Goal: Information Seeking & Learning: Check status

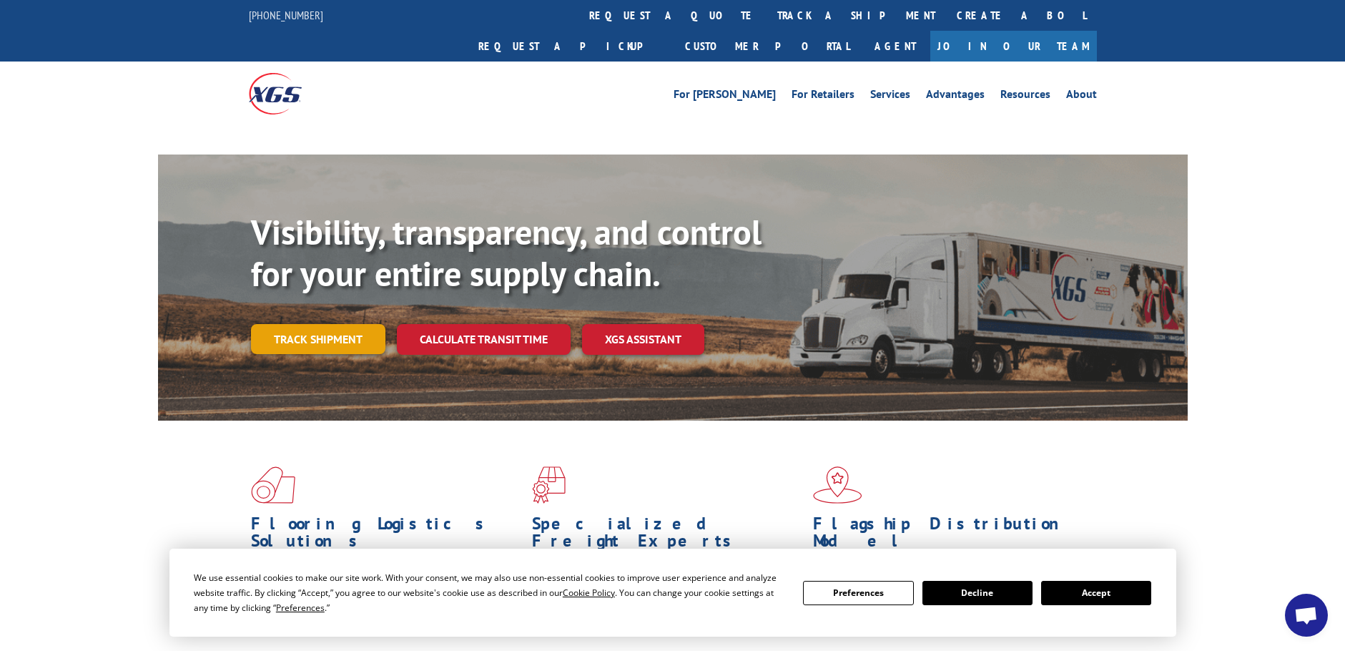
click at [321, 324] on link "Track shipment" at bounding box center [318, 339] width 134 height 30
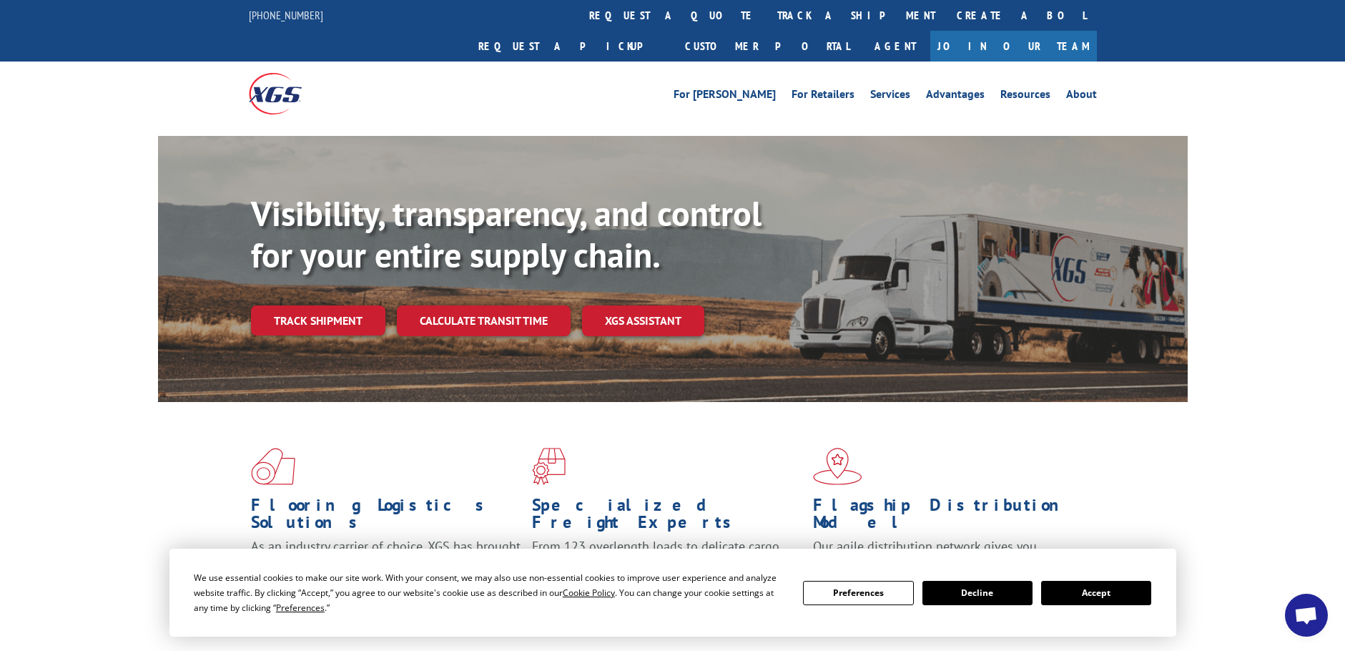
click at [1133, 595] on button "Accept" at bounding box center [1096, 593] width 110 height 24
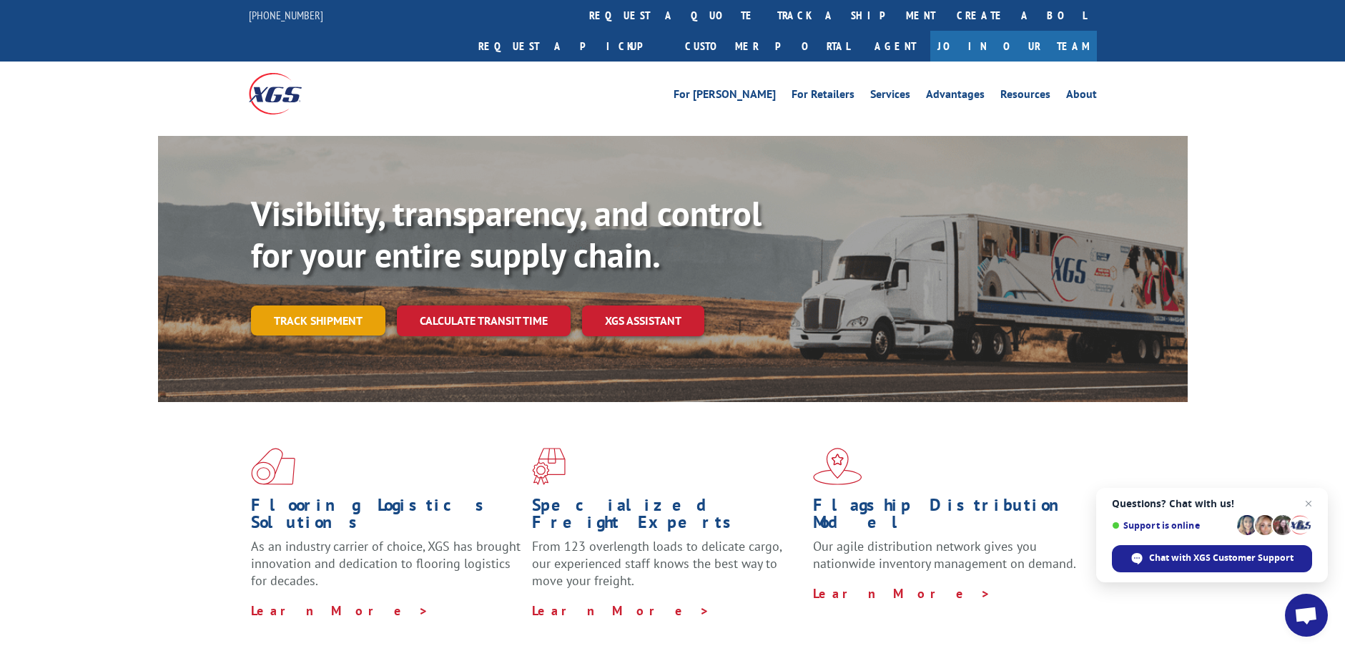
click at [308, 305] on link "Track shipment" at bounding box center [318, 320] width 134 height 30
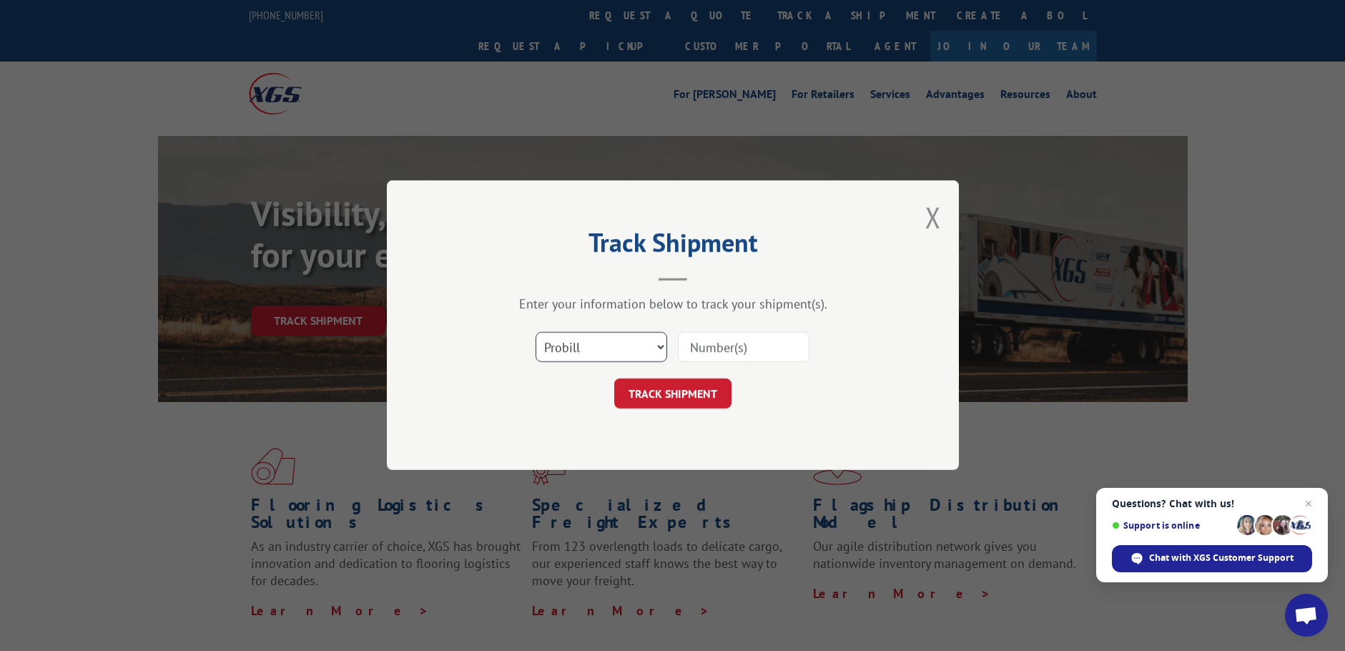
click at [631, 352] on select "Select category... Probill BOL PO" at bounding box center [602, 348] width 132 height 30
select select "po"
click at [536, 333] on select "Select category... Probill BOL PO" at bounding box center [602, 348] width 132 height 30
click at [702, 360] on input at bounding box center [744, 348] width 132 height 30
paste input "10532979"
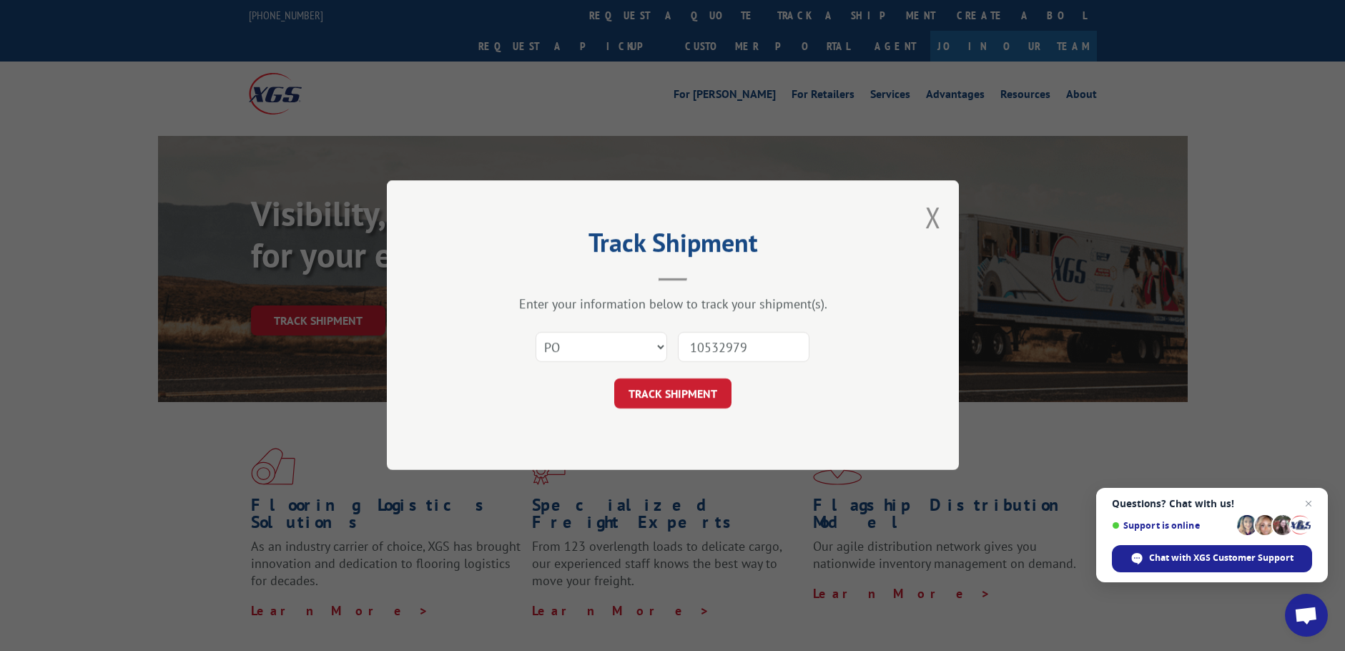
type input "10532979"
click at [614, 379] on button "TRACK SHIPMENT" at bounding box center [672, 394] width 117 height 30
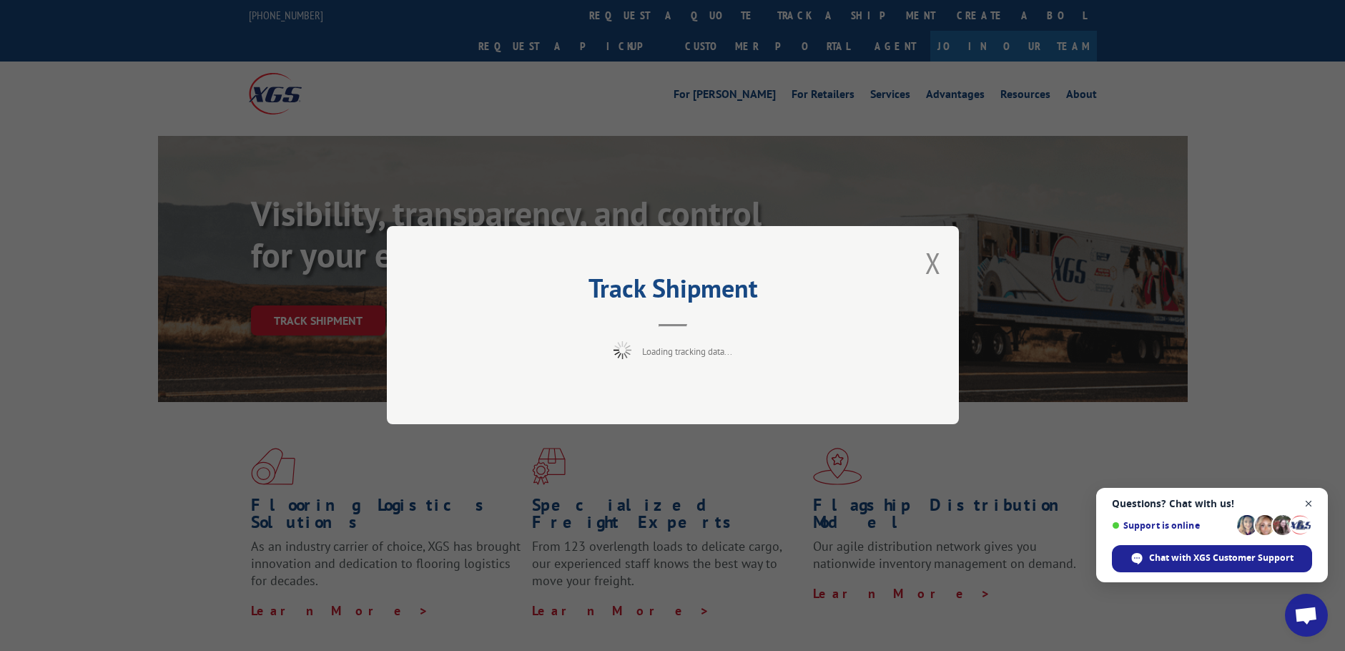
click at [1311, 499] on span "Close chat" at bounding box center [1309, 504] width 18 height 18
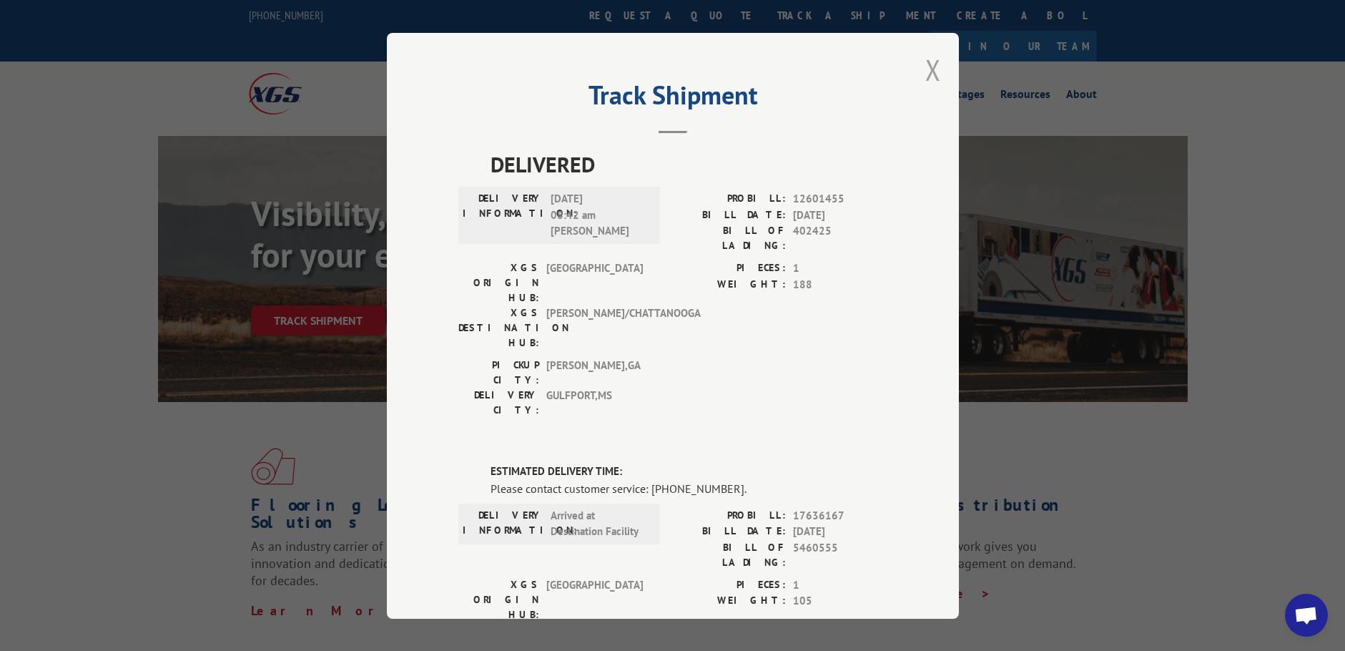
click at [932, 64] on button "Close modal" at bounding box center [933, 70] width 16 height 38
